Goal: Task Accomplishment & Management: Use online tool/utility

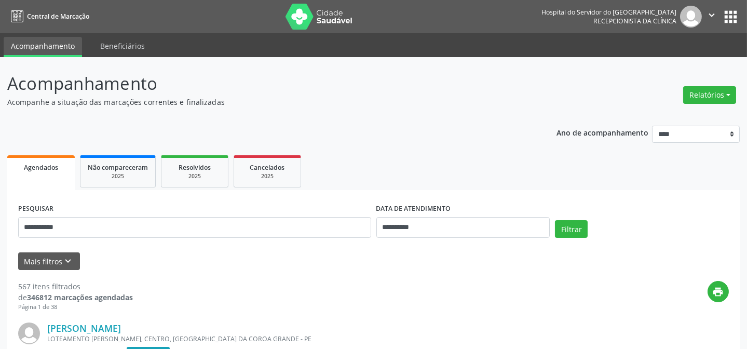
type input "**********"
click at [555, 220] on button "Filtrar" at bounding box center [571, 229] width 33 height 18
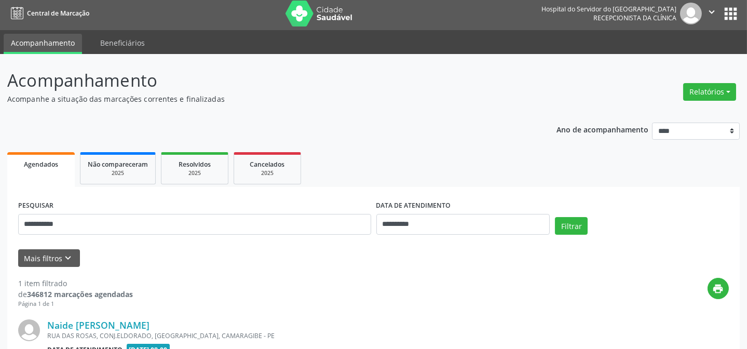
scroll to position [139, 0]
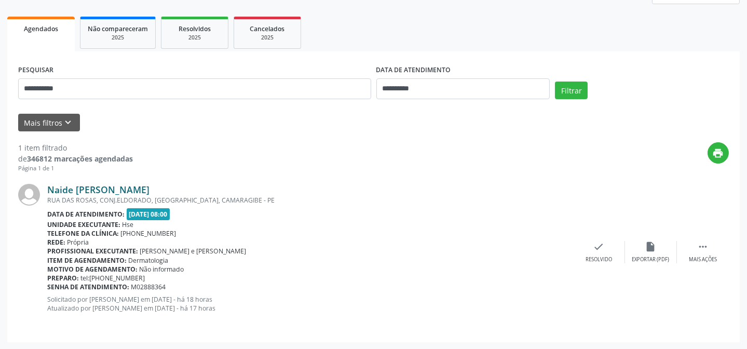
click at [149, 190] on link "Naide [PERSON_NAME]" at bounding box center [98, 189] width 102 height 11
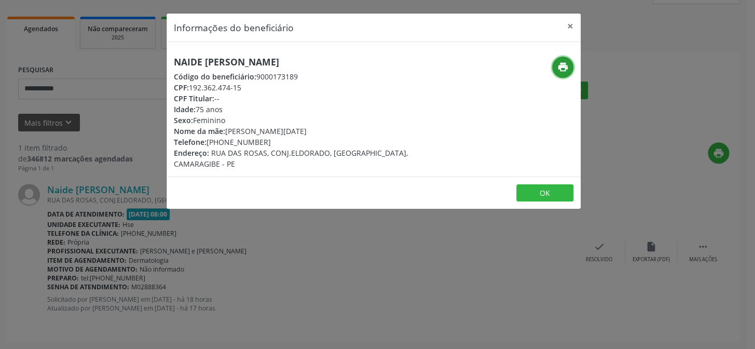
click at [571, 64] on button "print" at bounding box center [562, 67] width 21 height 21
click at [566, 30] on button "×" at bounding box center [570, 25] width 21 height 25
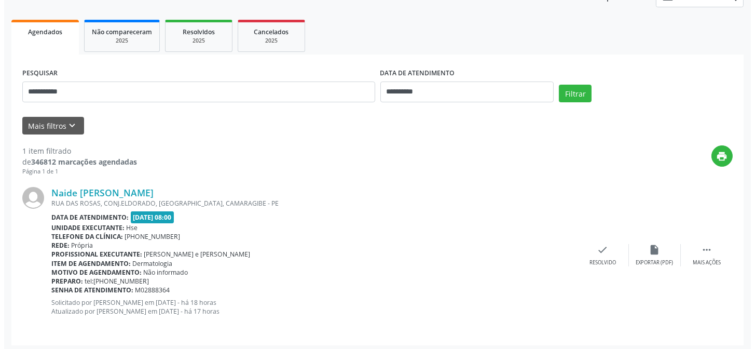
scroll to position [0, 0]
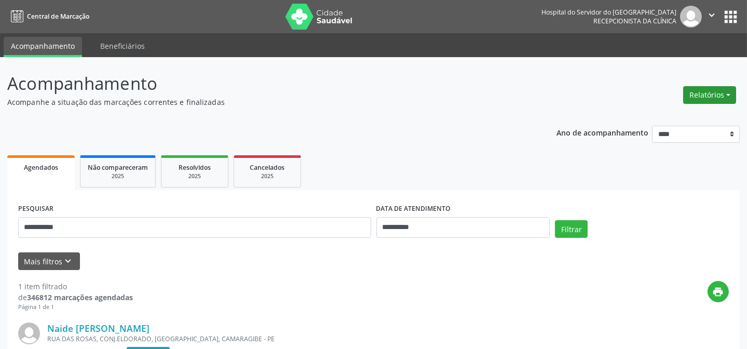
click at [714, 97] on button "Relatórios" at bounding box center [709, 95] width 53 height 18
click at [670, 117] on link "Agendamentos" at bounding box center [680, 117] width 112 height 15
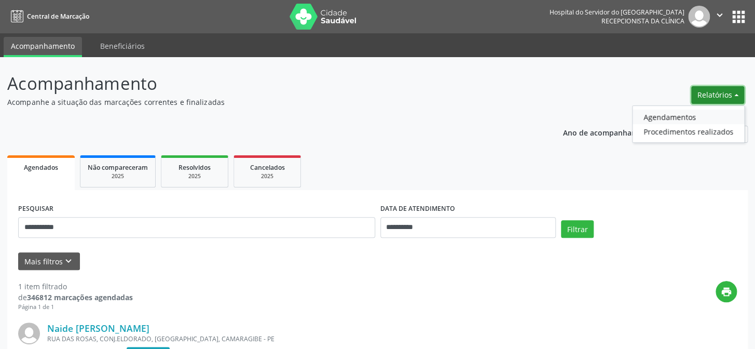
select select "*"
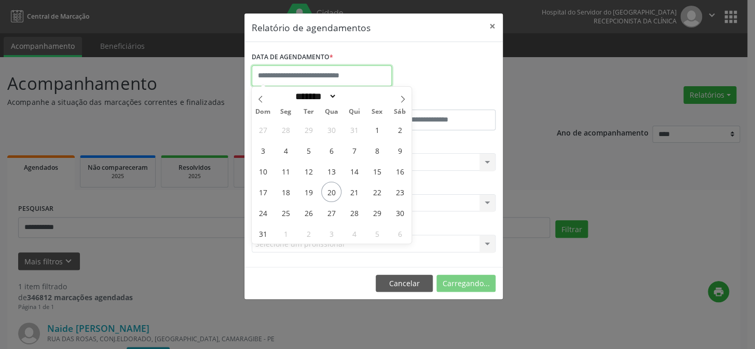
click at [371, 83] on body "**********" at bounding box center [377, 174] width 755 height 349
click at [354, 195] on span "21" at bounding box center [354, 192] width 20 height 20
type input "**********"
click at [354, 195] on span "21" at bounding box center [354, 192] width 20 height 20
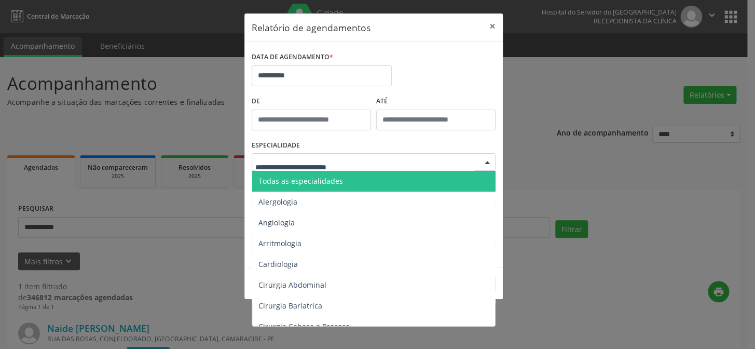
click at [283, 182] on span "Todas as especialidades" at bounding box center [300, 181] width 85 height 10
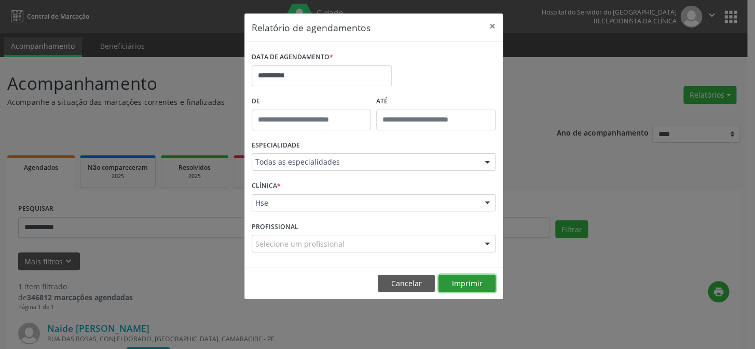
click at [467, 275] on button "Imprimir" at bounding box center [467, 284] width 57 height 18
